Goal: Information Seeking & Learning: Learn about a topic

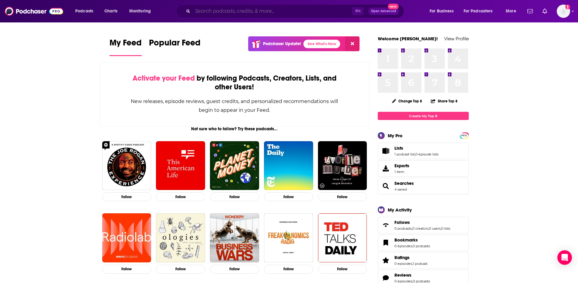
click at [207, 14] on input "Search podcasts, credits, & more..." at bounding box center [273, 11] width 160 height 10
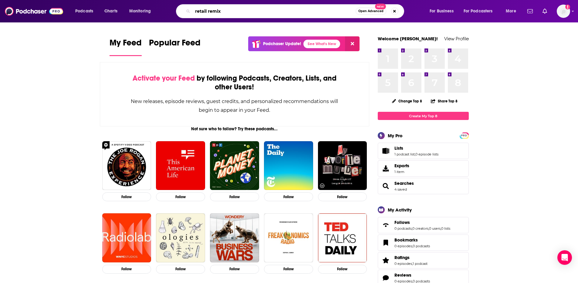
type input "retail remix"
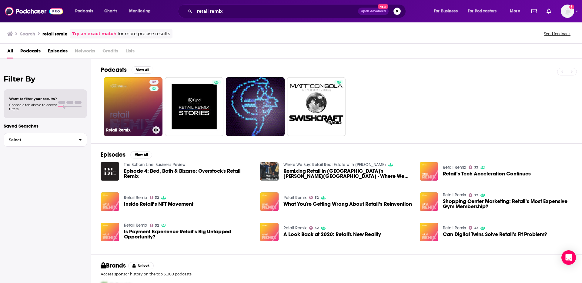
click at [129, 99] on link "32 Retail Remix" at bounding box center [133, 106] width 59 height 59
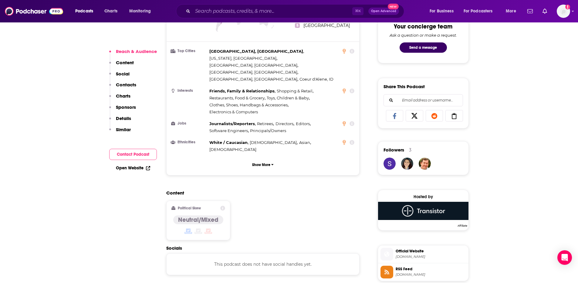
scroll to position [502, 0]
